Goal: Information Seeking & Learning: Learn about a topic

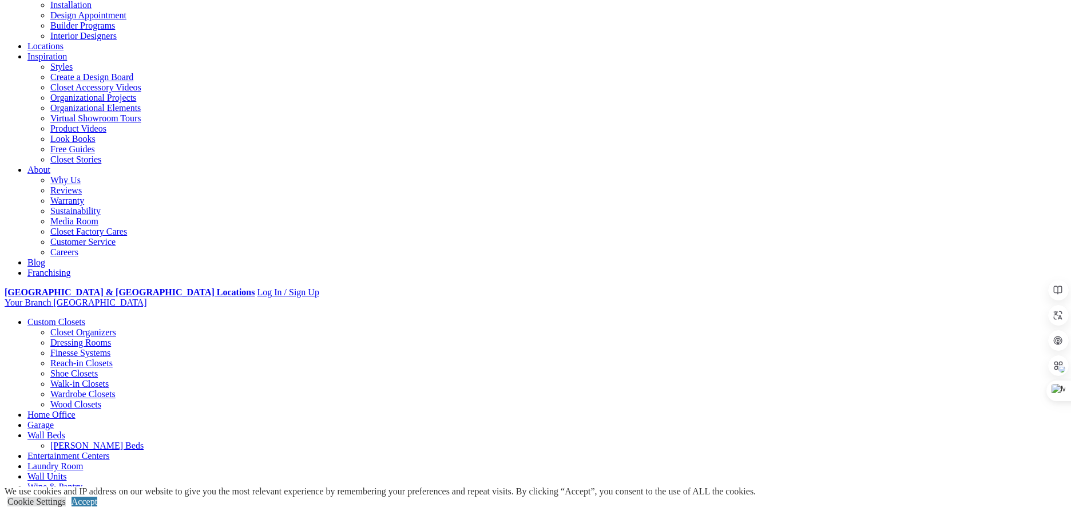
scroll to position [134, 0]
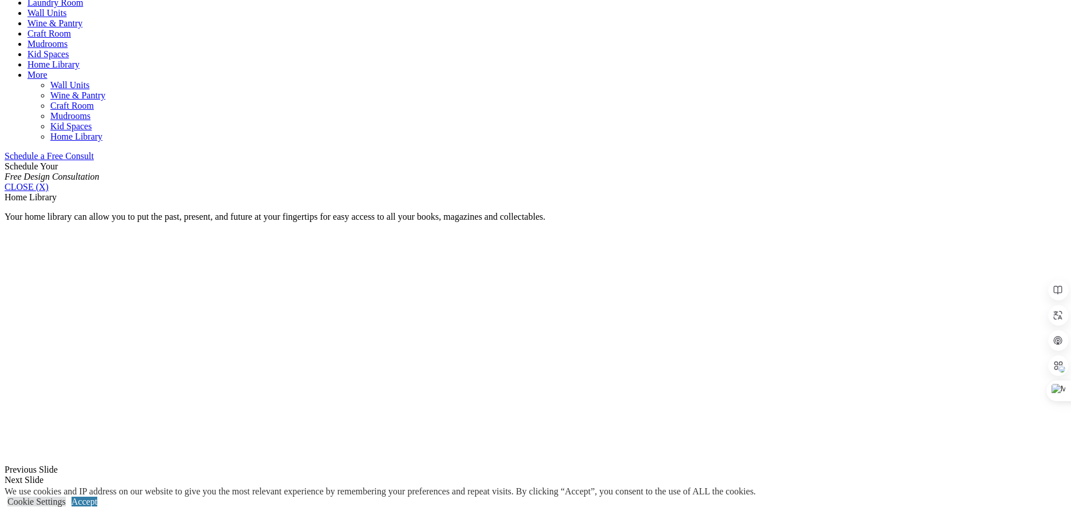
scroll to position [605, 0]
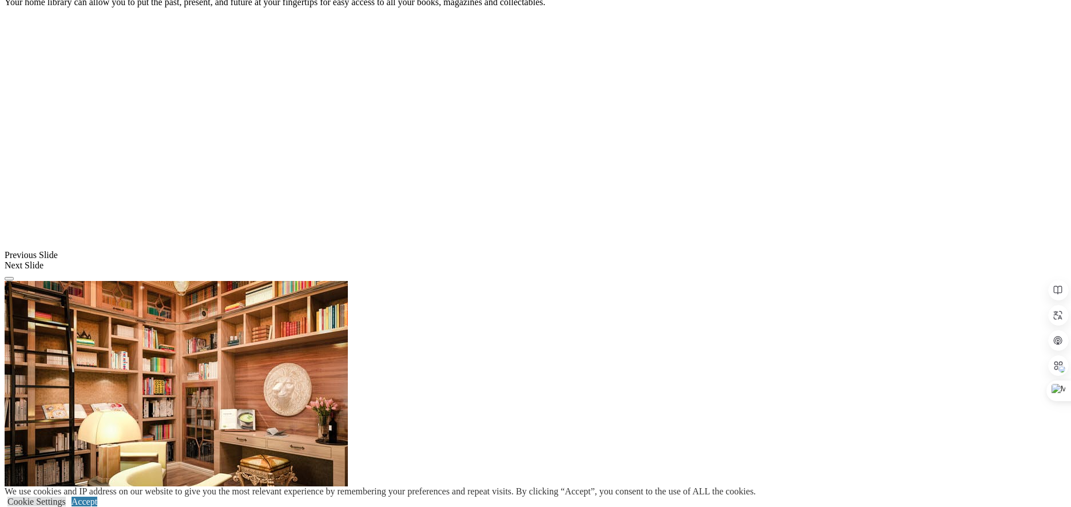
scroll to position [787, 0]
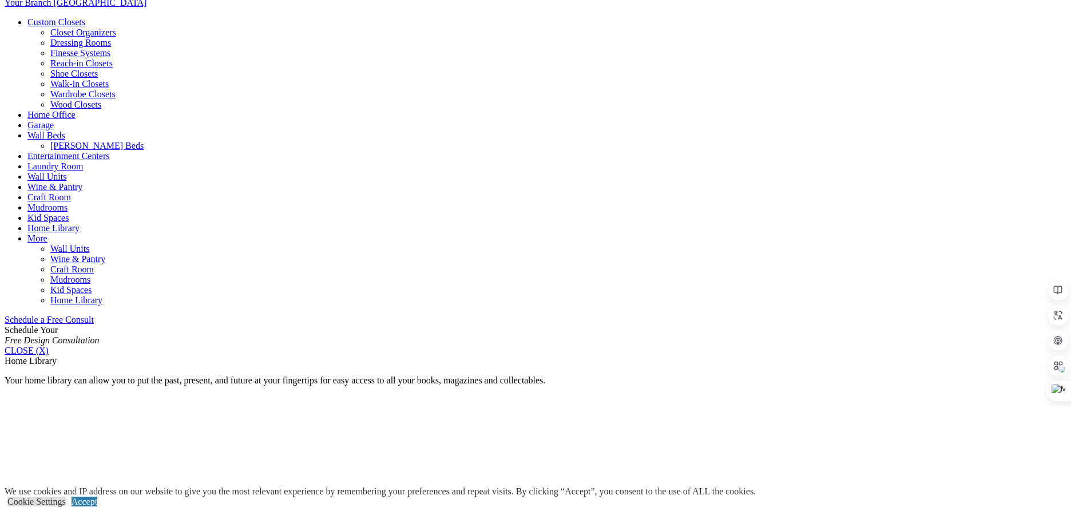
scroll to position [423, 0]
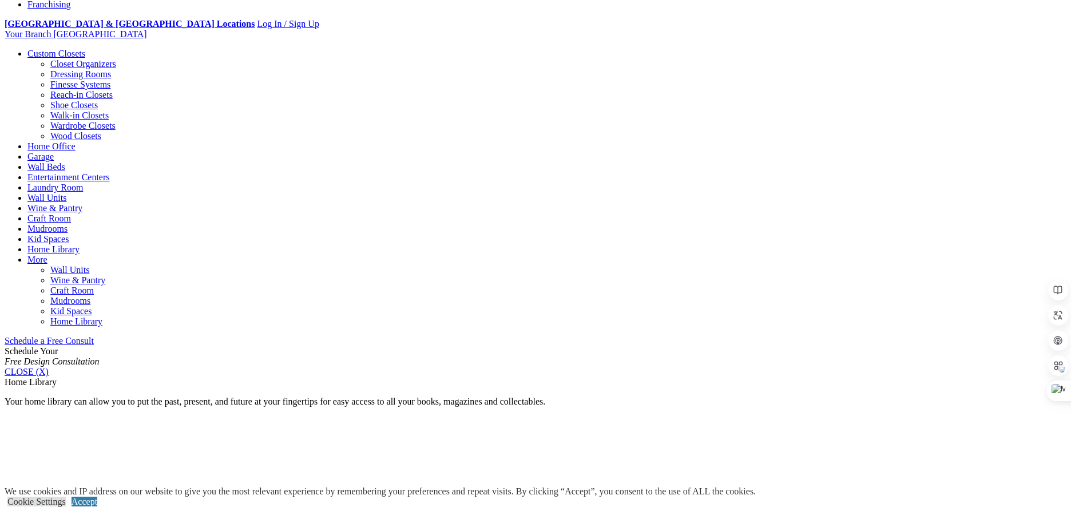
click at [110, 172] on link "Entertainment Centers" at bounding box center [68, 177] width 82 height 10
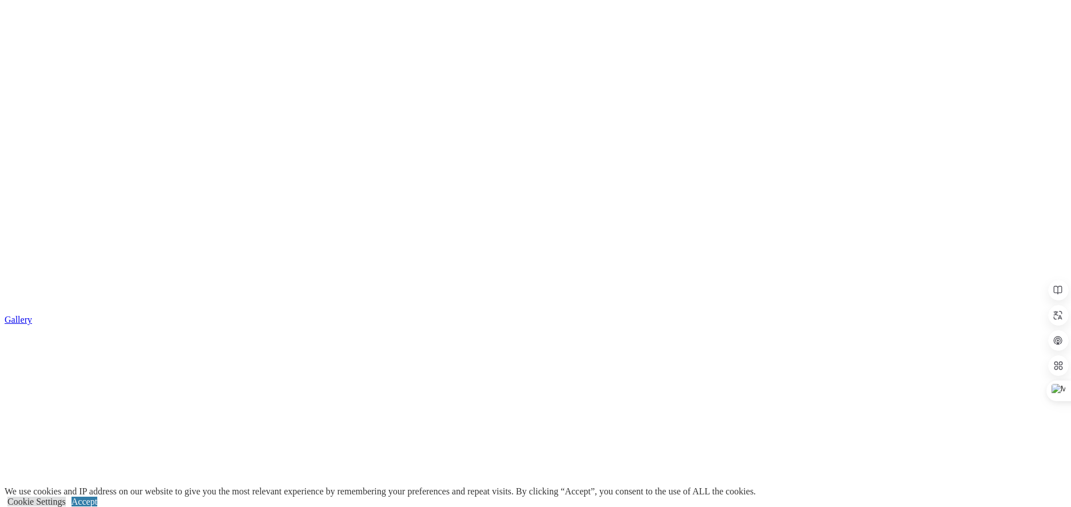
scroll to position [2056, 0]
